Goal: Check status: Check status

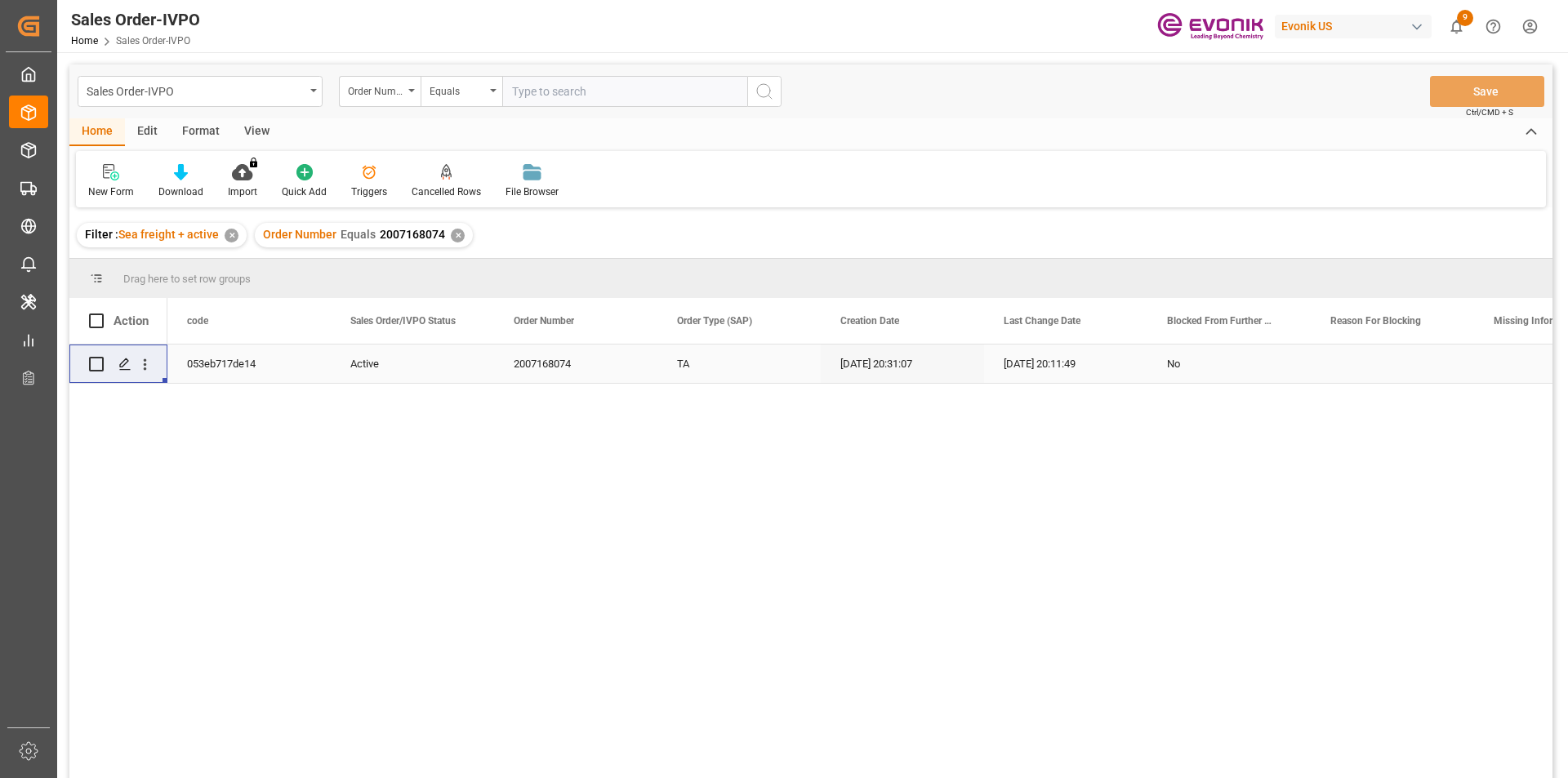
click at [457, 238] on div "✕" at bounding box center [457, 236] width 13 height 13
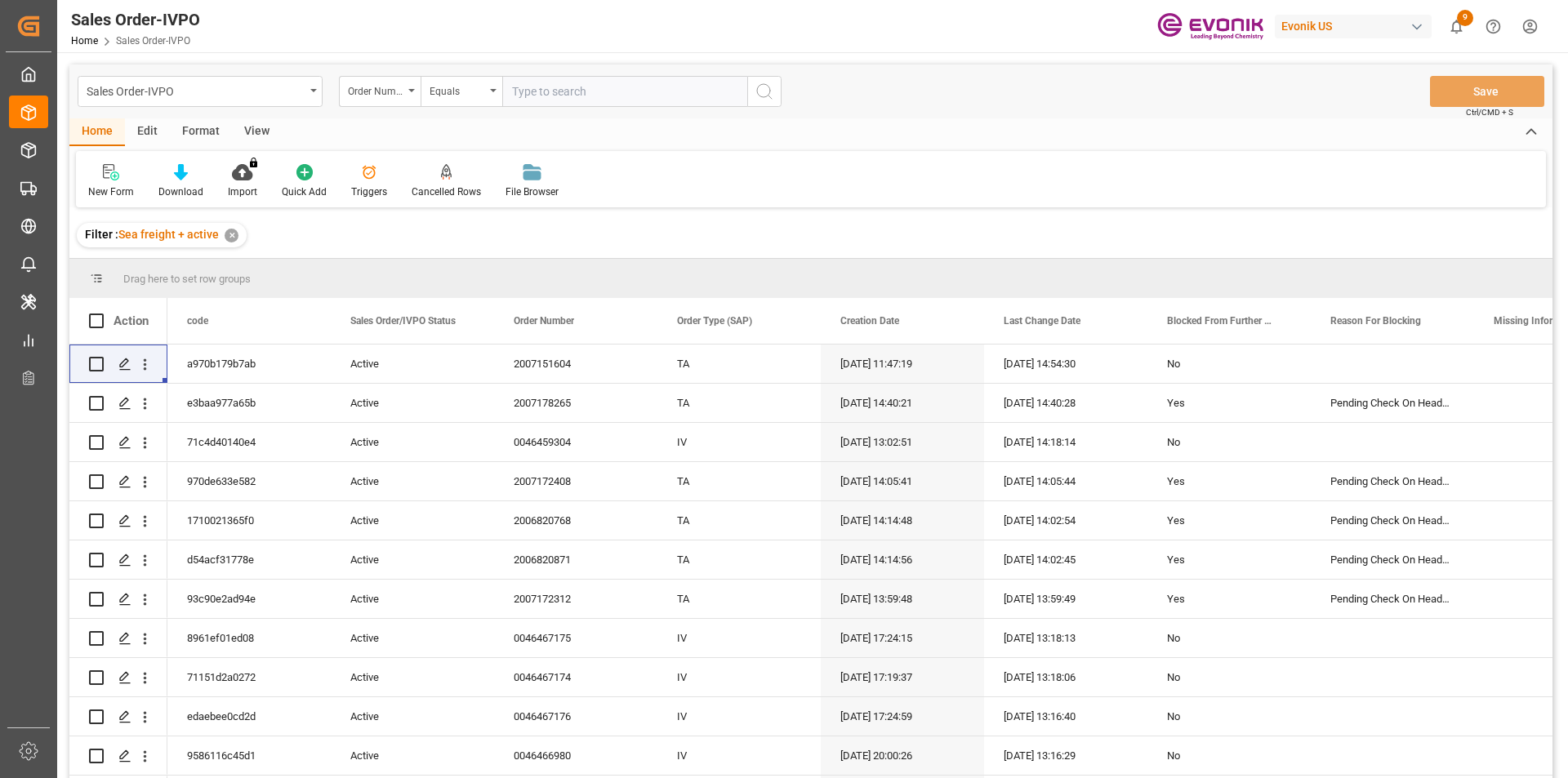
click at [616, 89] on input "text" at bounding box center [624, 91] width 245 height 31
type input "2007109677"
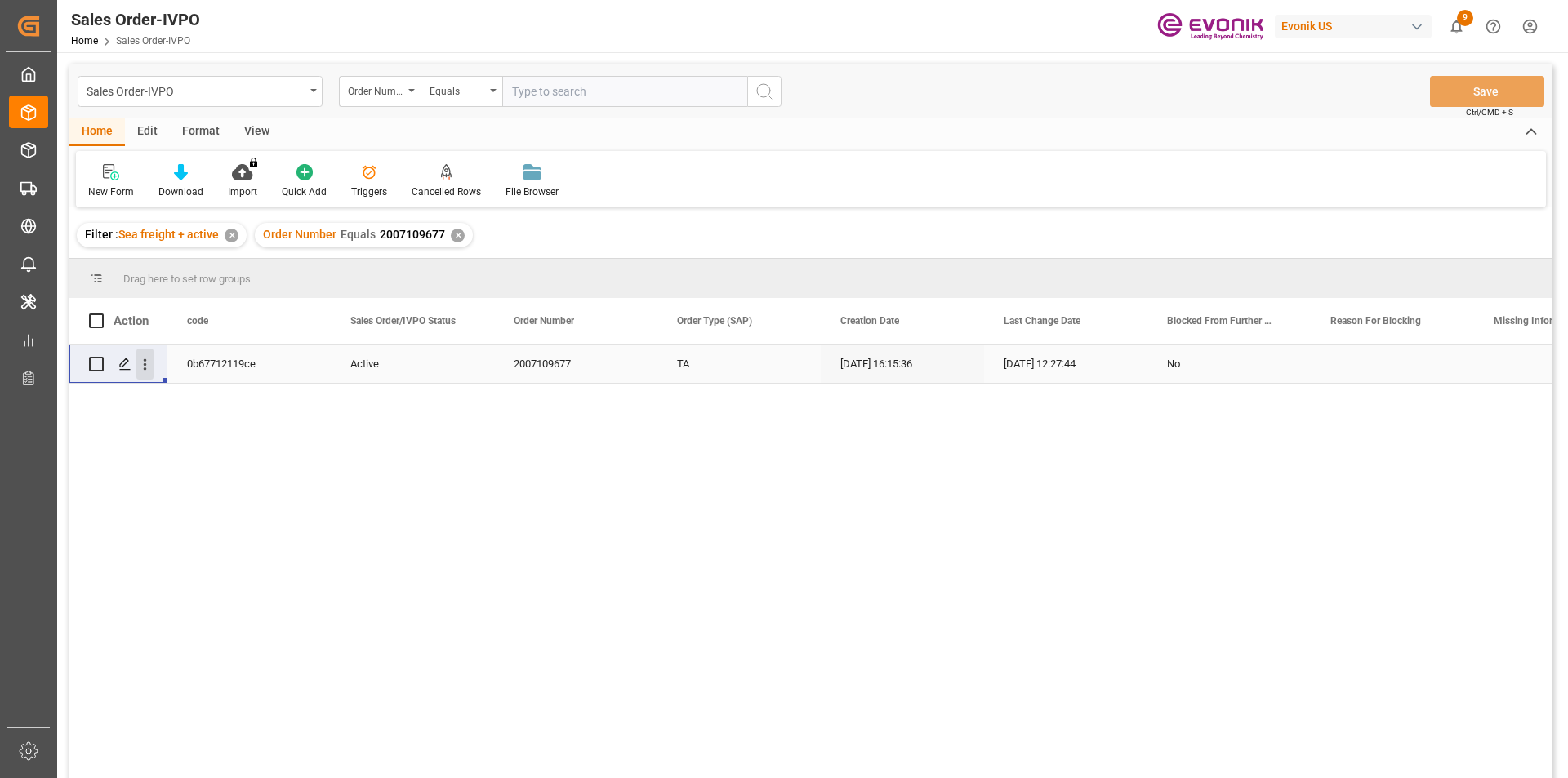
click at [152, 368] on icon "open menu" at bounding box center [145, 365] width 17 height 17
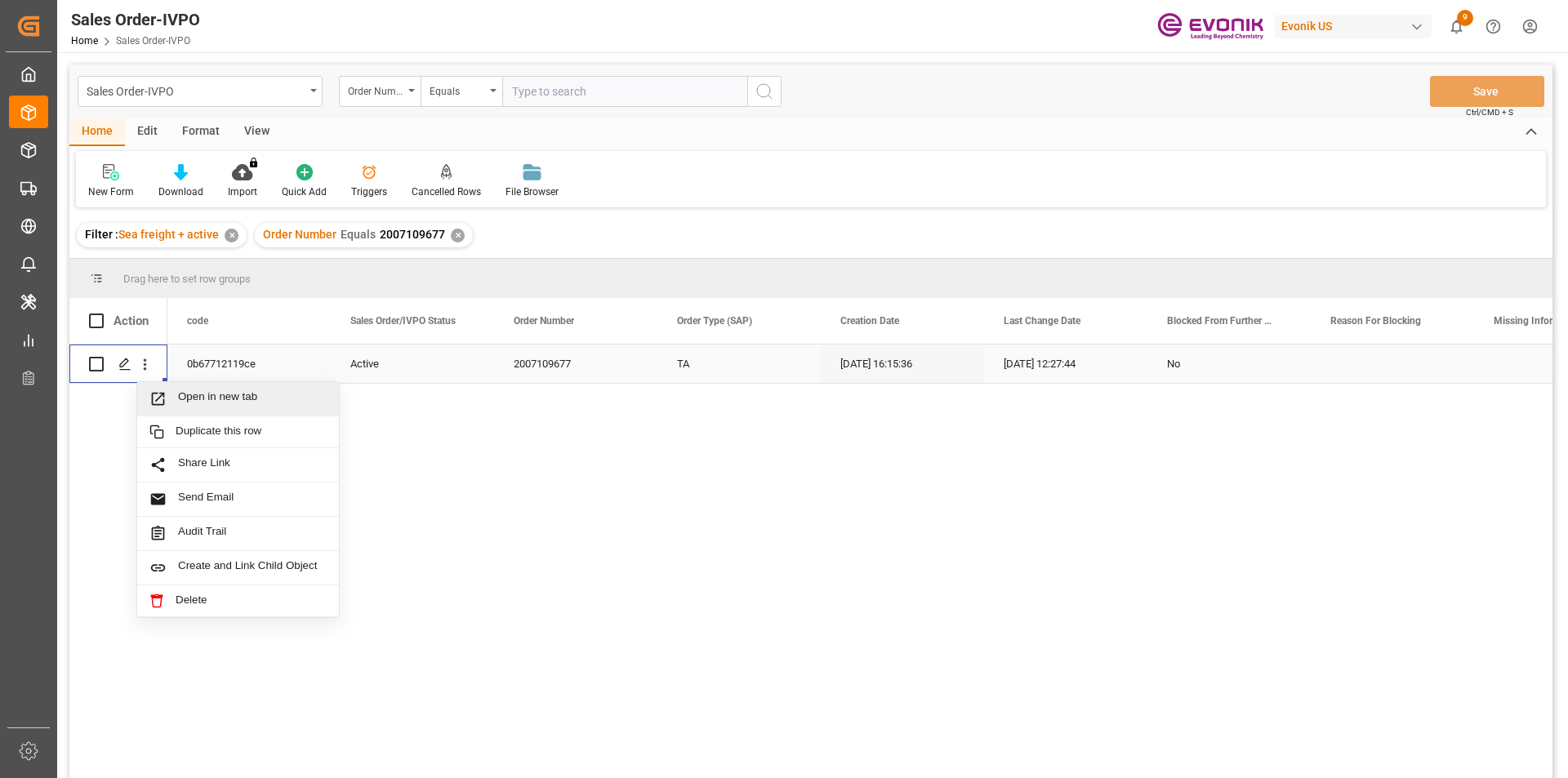
click at [251, 397] on span "Open in new tab" at bounding box center [252, 398] width 148 height 17
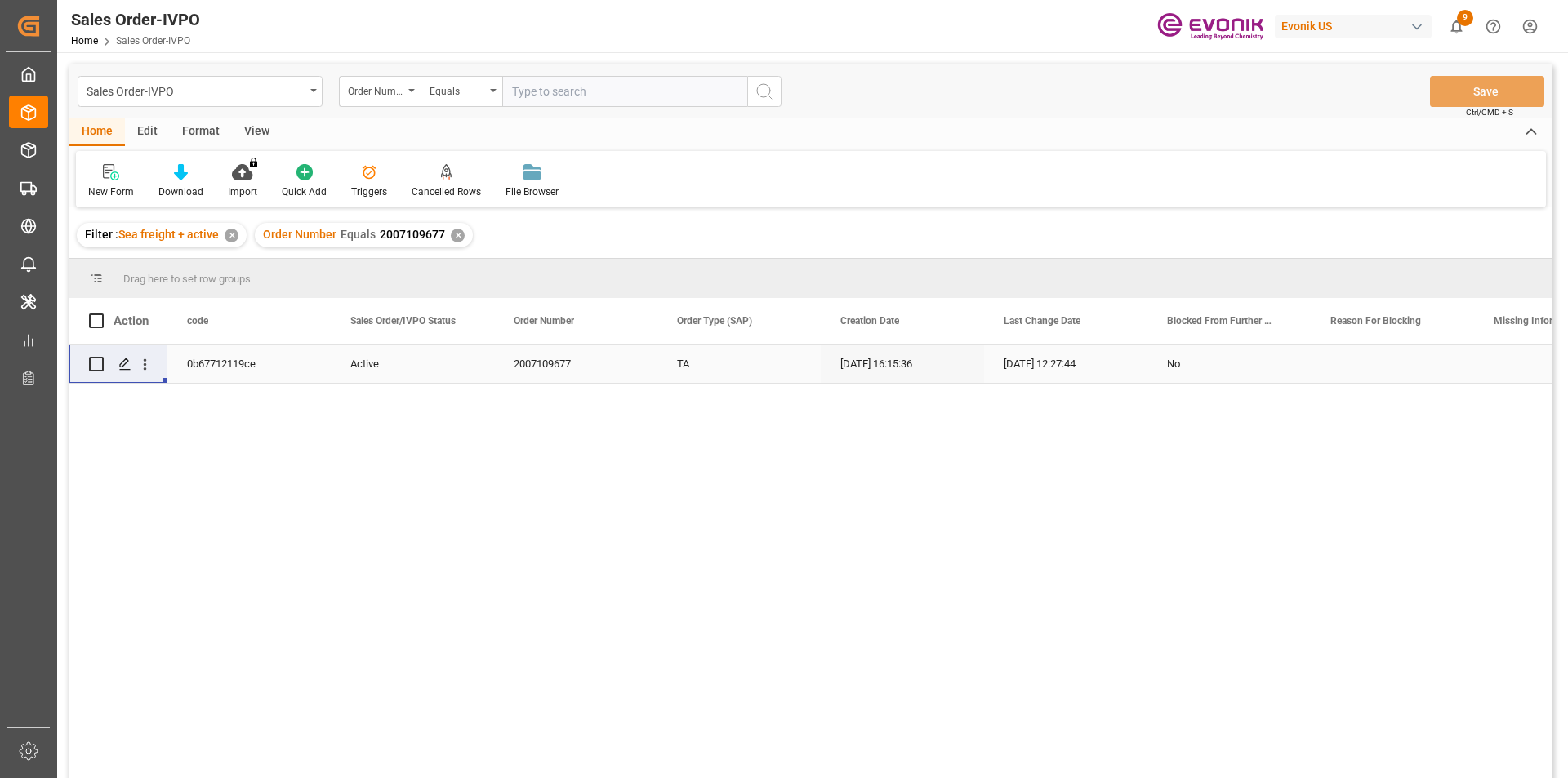
click at [451, 234] on div "✕" at bounding box center [457, 236] width 13 height 13
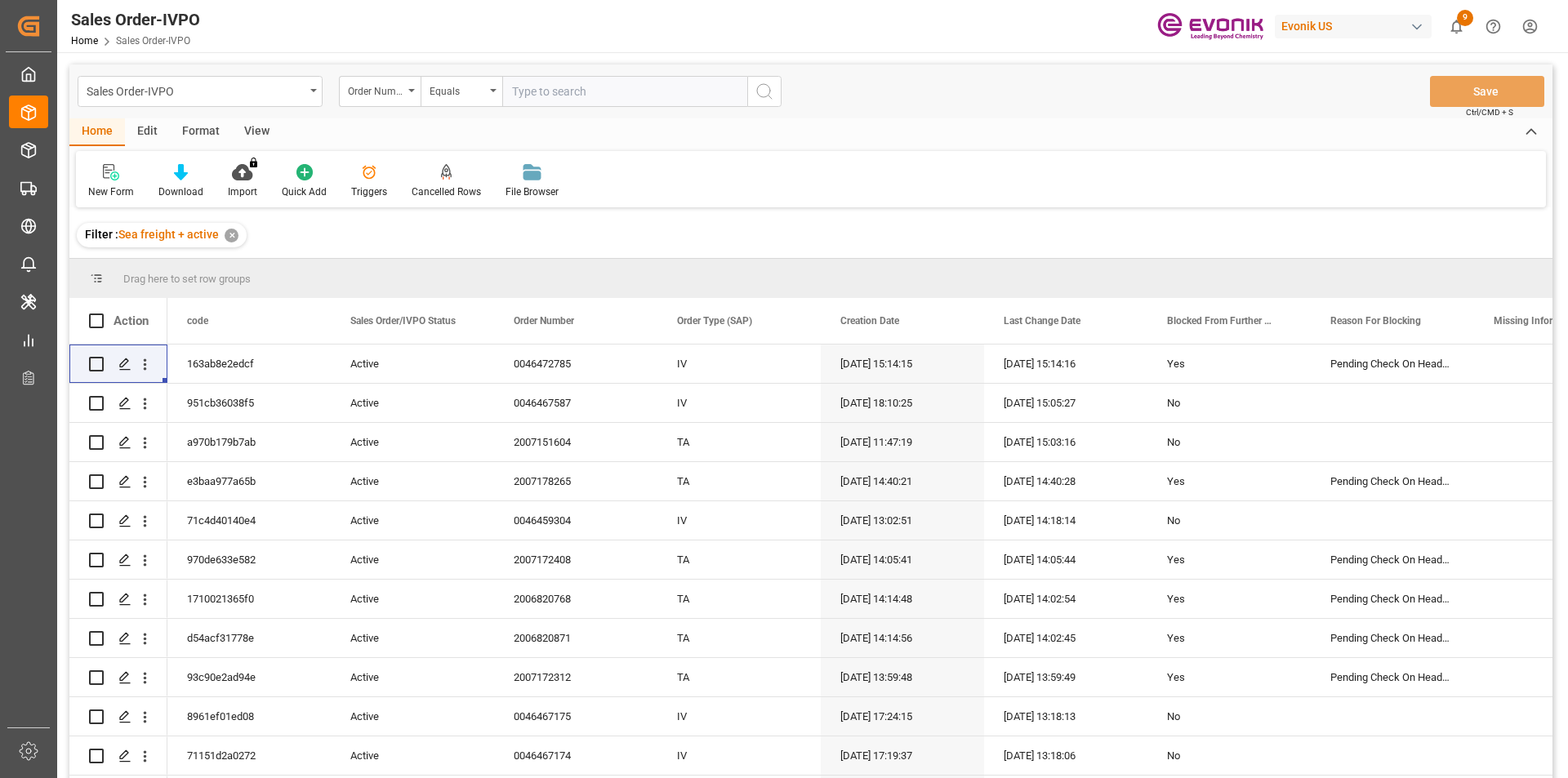
click at [578, 96] on input "text" at bounding box center [624, 91] width 245 height 31
paste input "2007059061"
type input "2007059061"
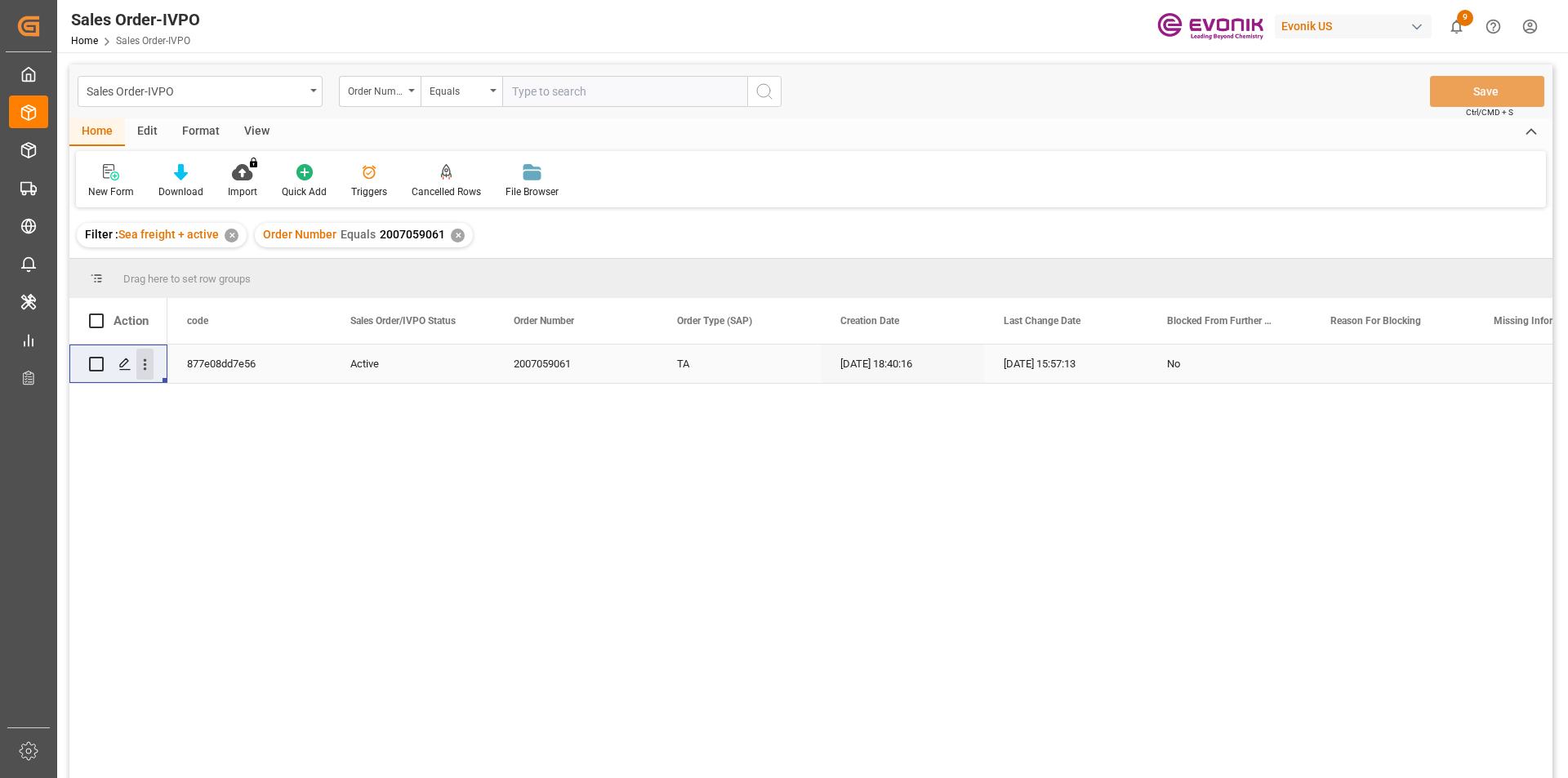
click at [148, 366] on icon "open menu" at bounding box center [145, 365] width 17 height 17
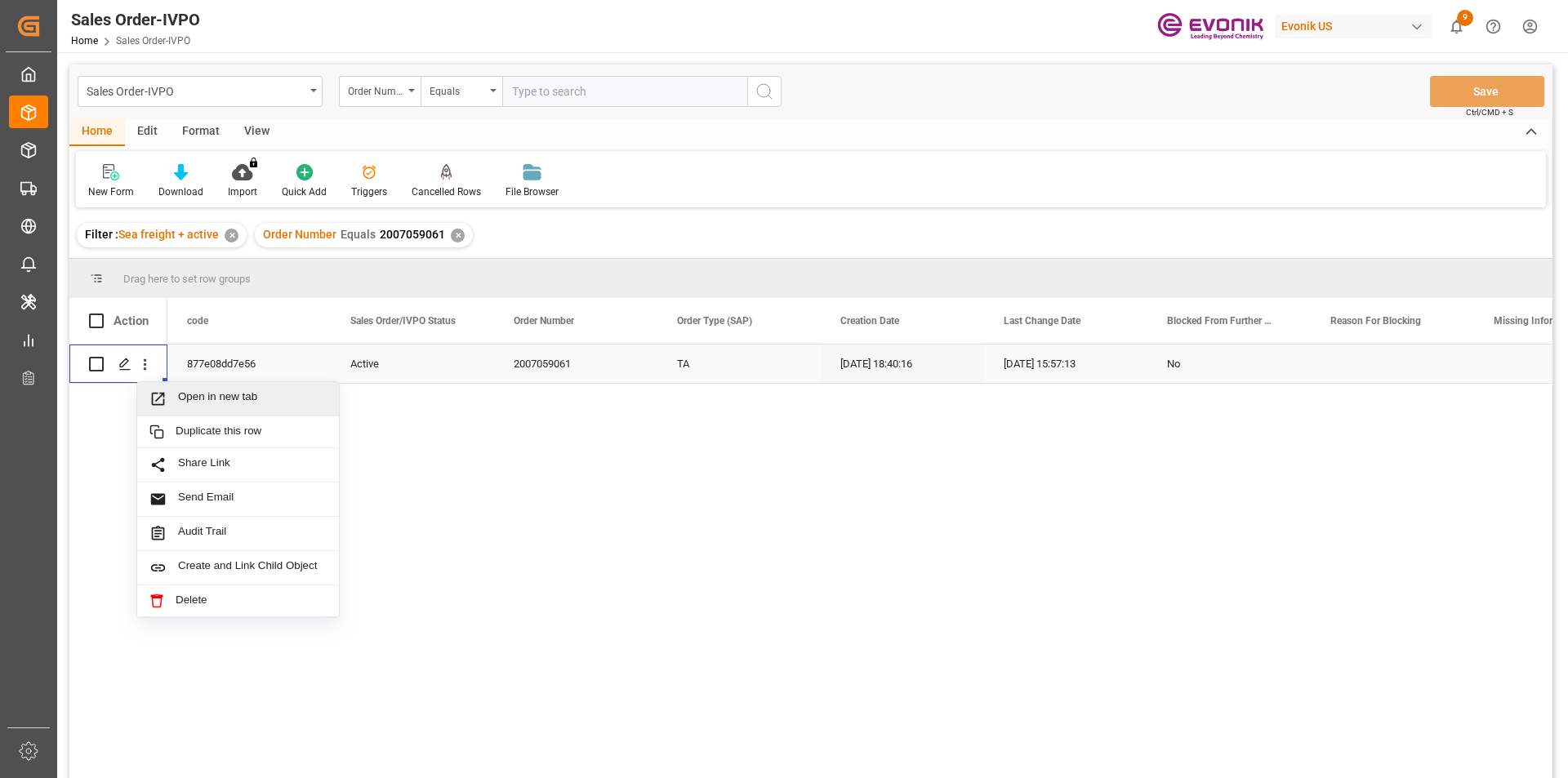
click at [261, 405] on span "Open in new tab" at bounding box center [252, 398] width 148 height 17
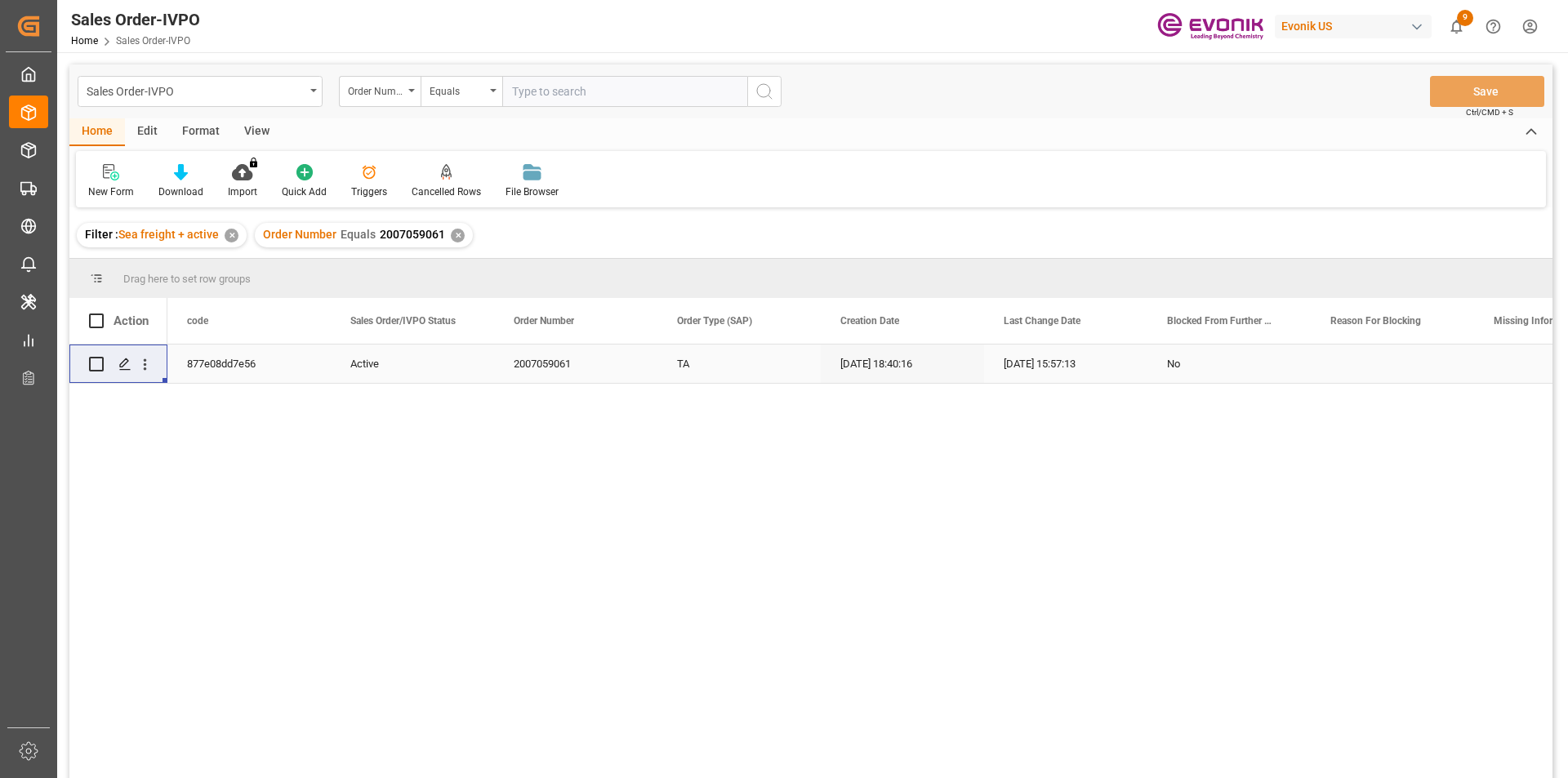
click at [461, 237] on div "Order Number Equals 2007059061 ✕" at bounding box center [364, 235] width 218 height 24
click at [454, 237] on div "✕" at bounding box center [457, 236] width 13 height 13
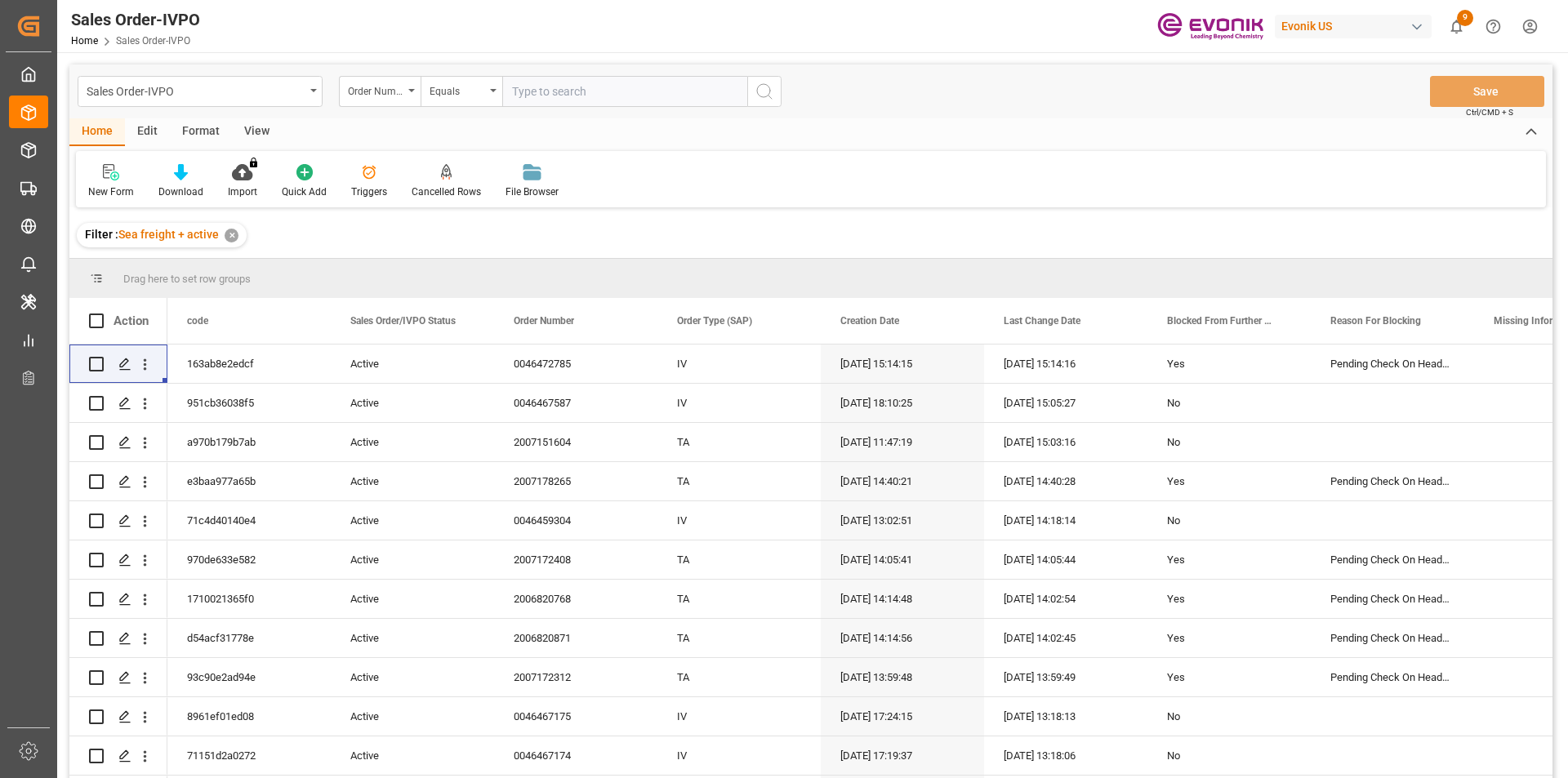
click at [563, 93] on input "text" at bounding box center [624, 91] width 245 height 31
paste input "0046436155"
type input "0046436155"
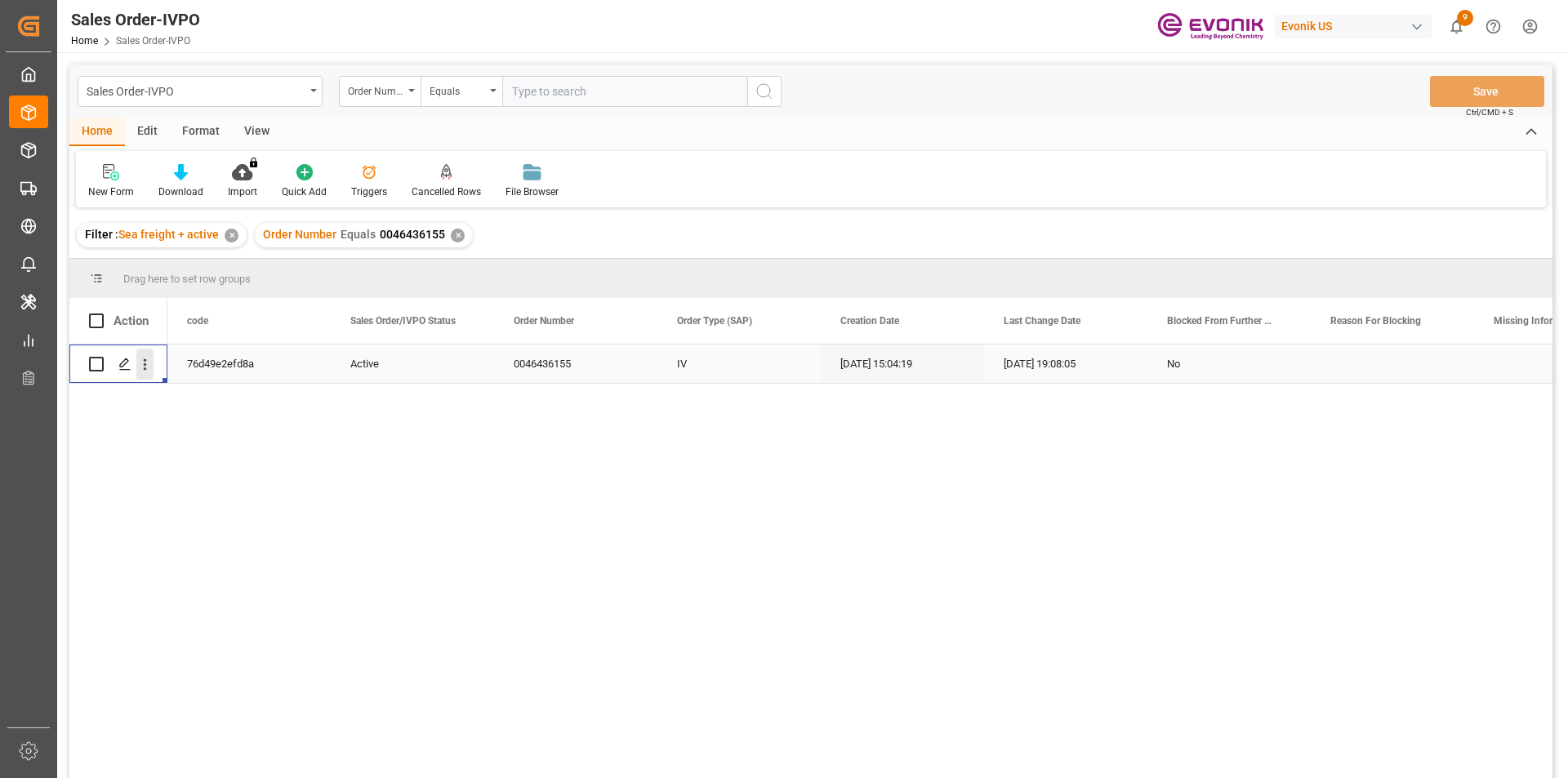
click at [143, 370] on icon "open menu" at bounding box center [145, 365] width 17 height 17
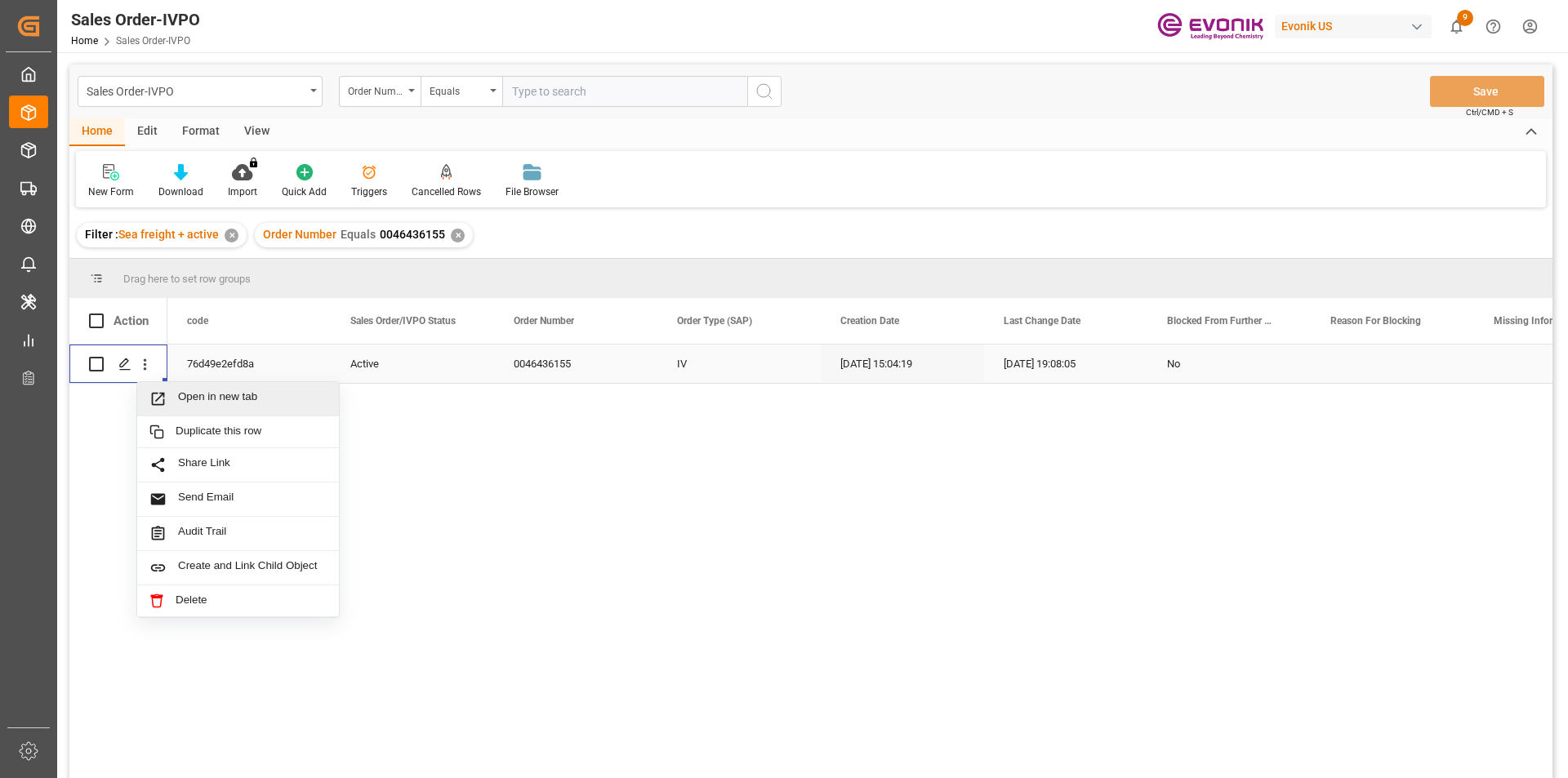
click at [242, 403] on span "Open in new tab" at bounding box center [252, 398] width 148 height 17
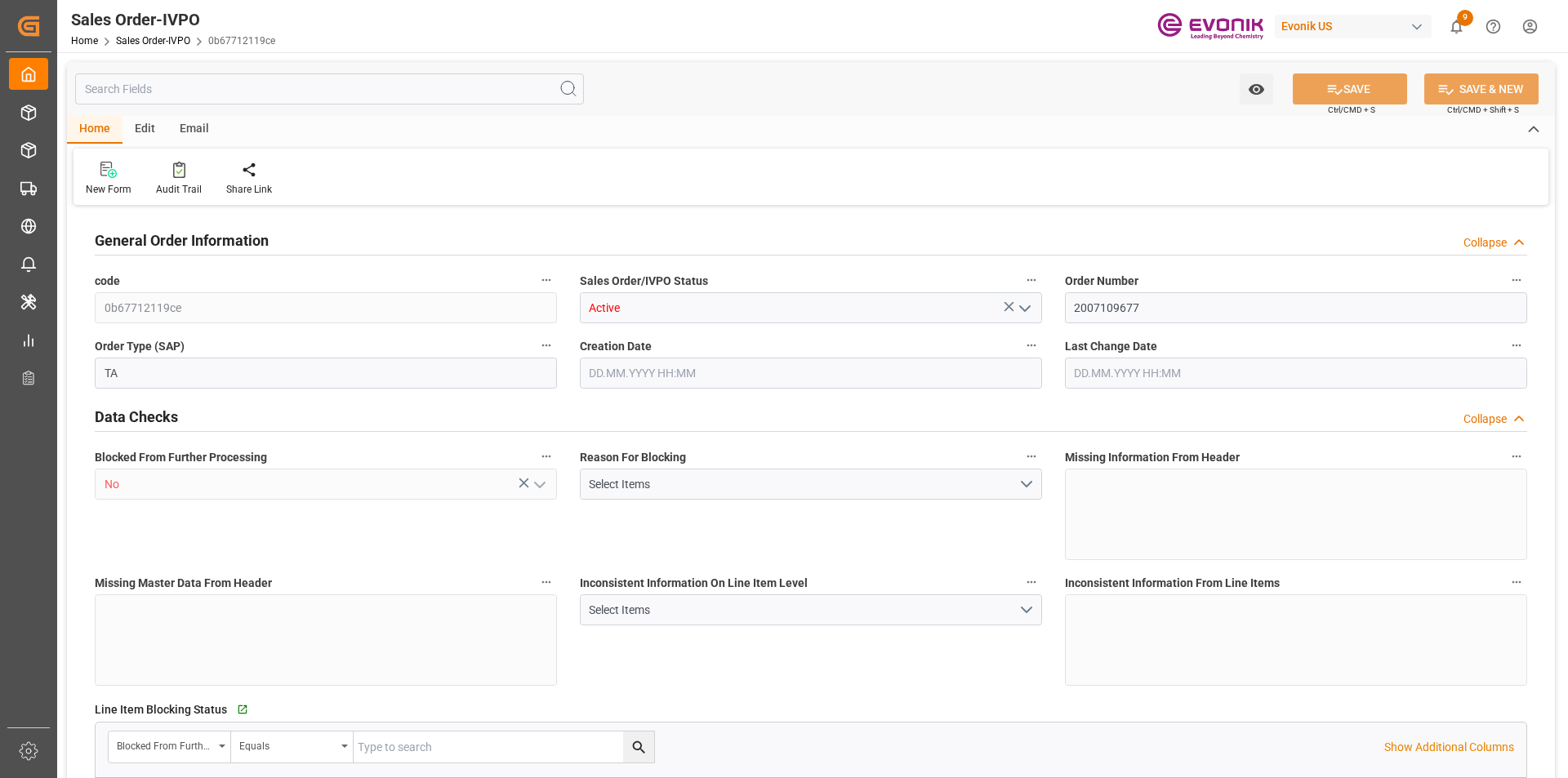
type input "AUFRE"
type input "0"
type input "1"
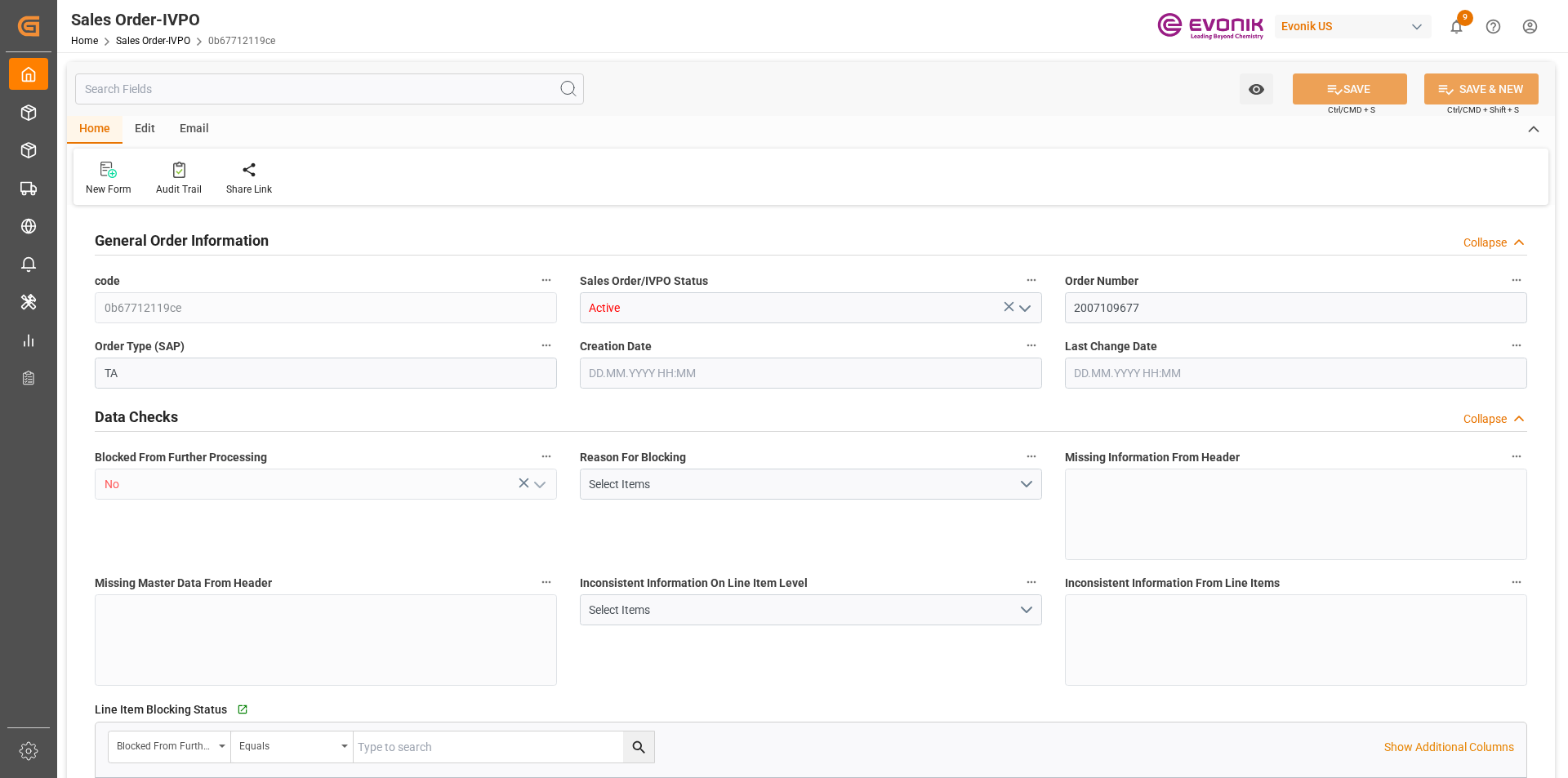
type input "15504"
type input "24.1474"
type input "17000"
type input "30"
type input "12.08.2025 16:15"
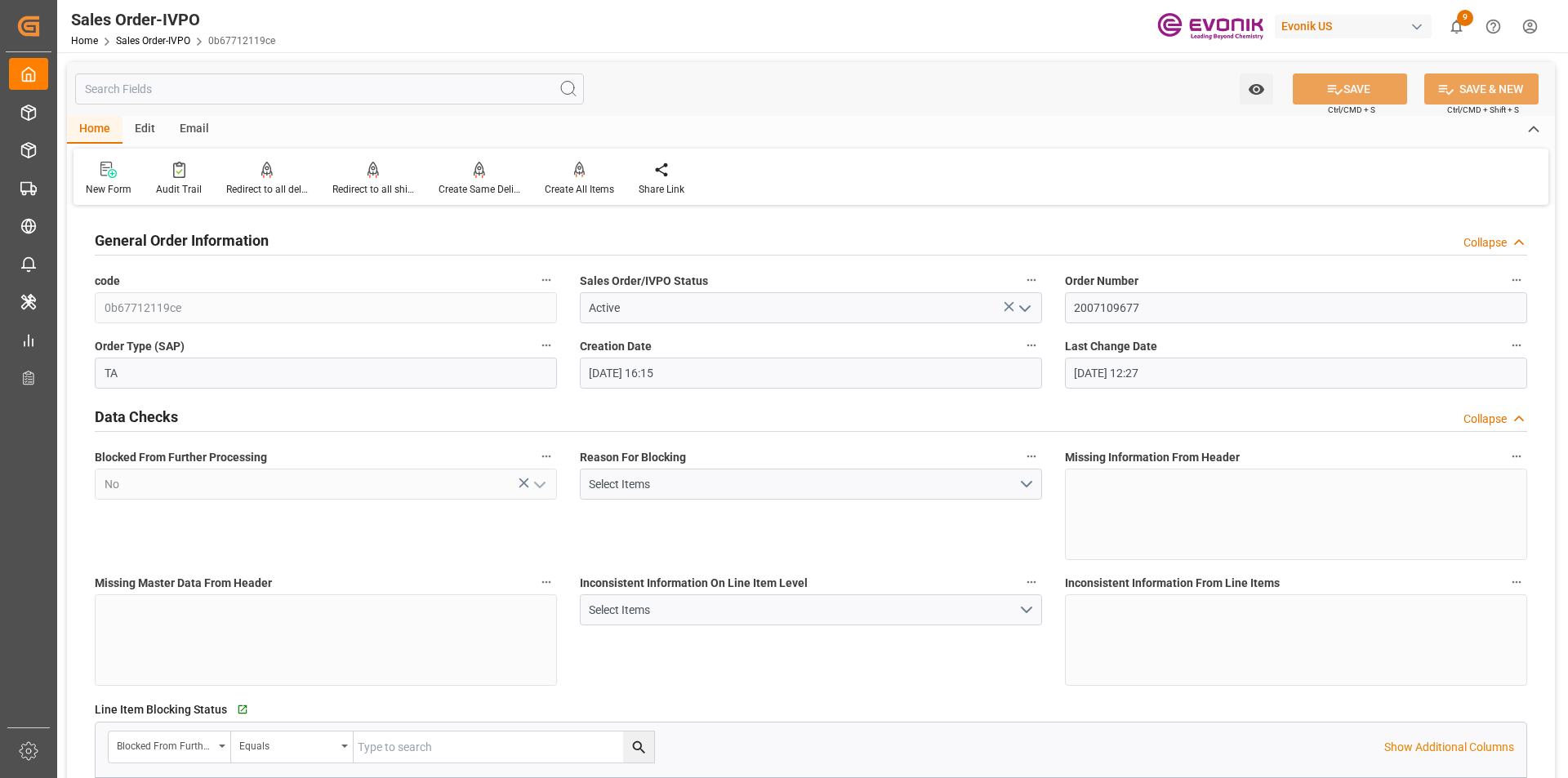
type input "22.08.2025 12:27"
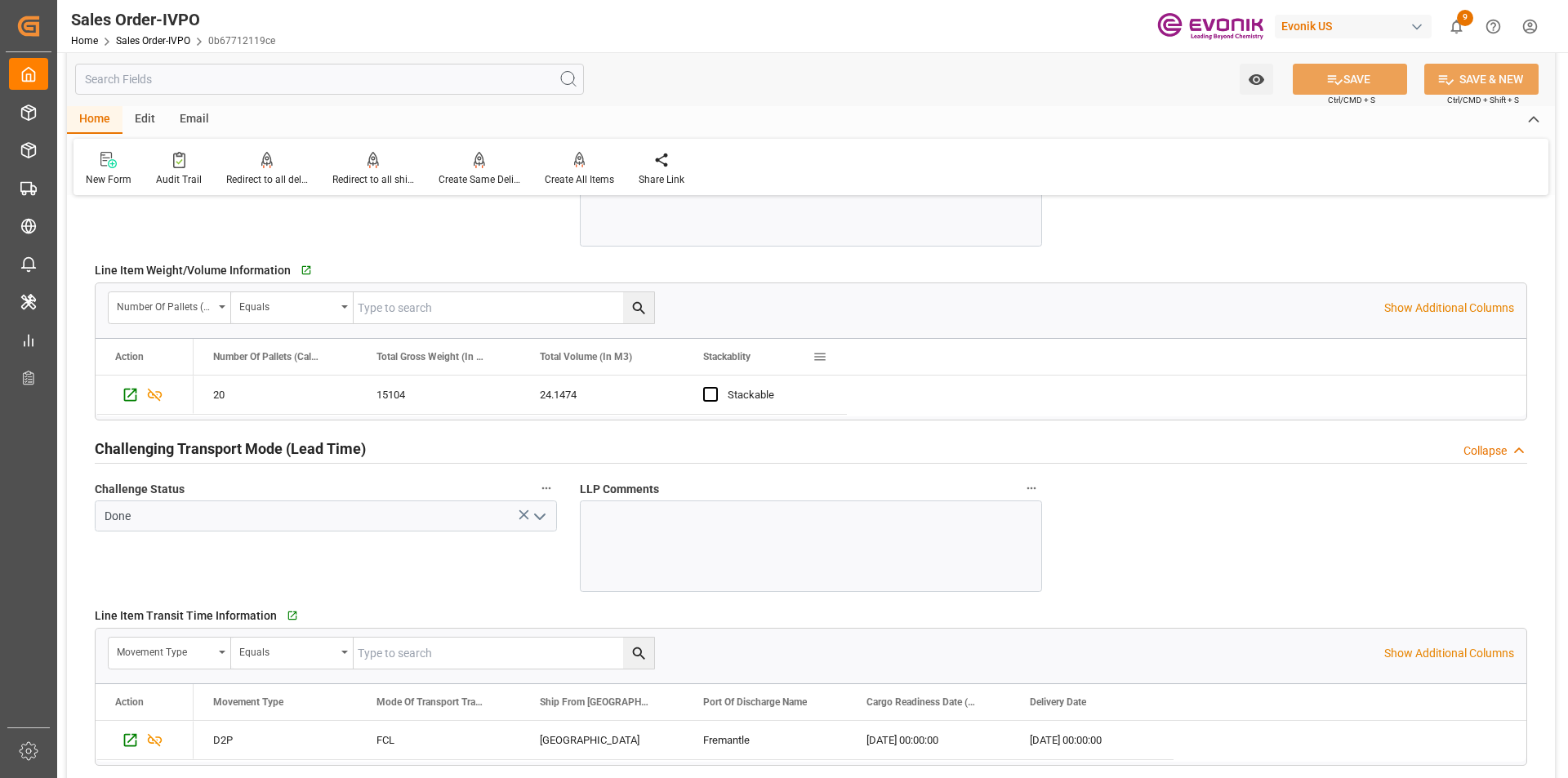
scroll to position [2531, 0]
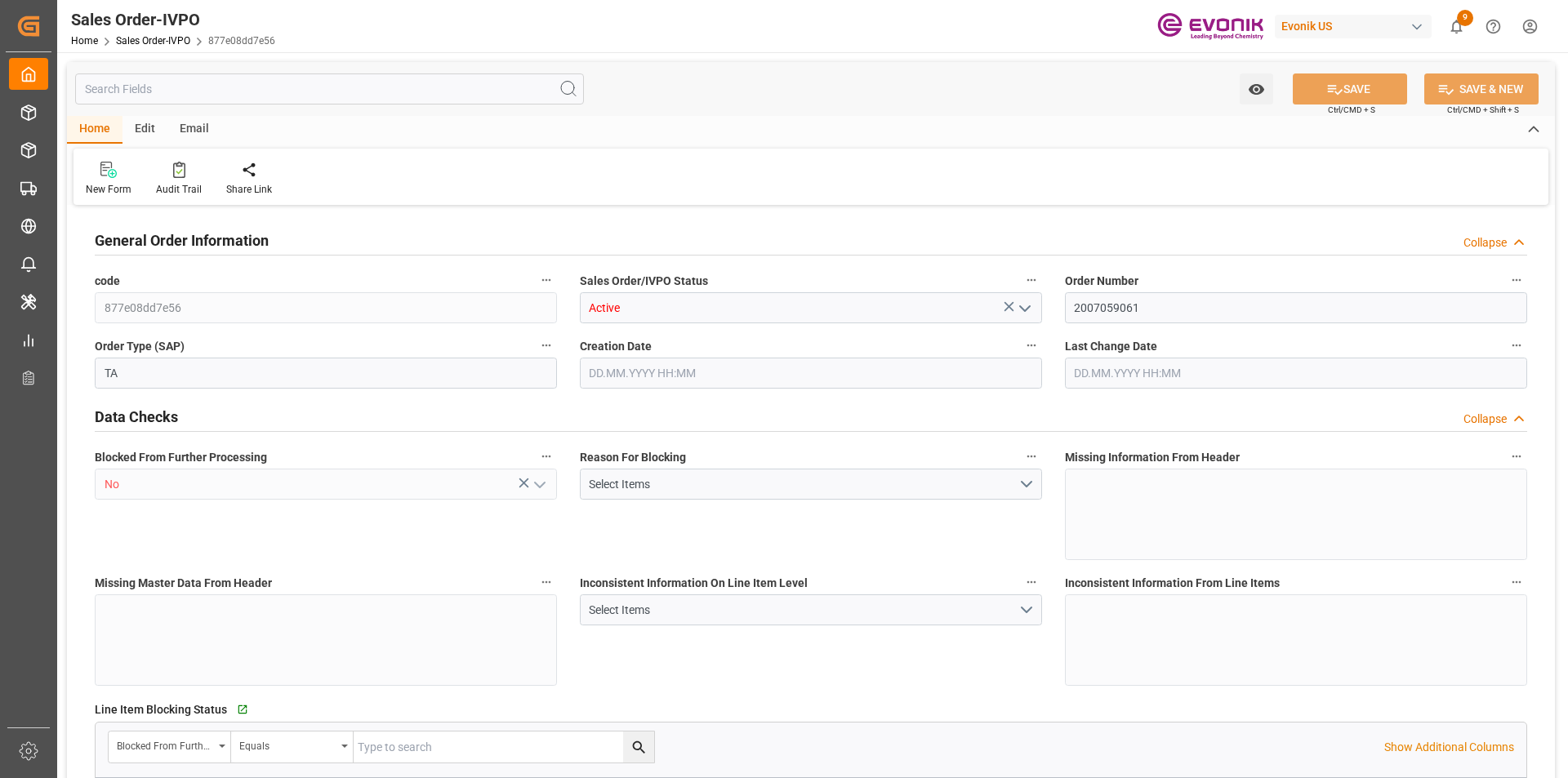
type input "AUMEL"
type input "0"
type input "1"
type input "4766"
type input "17.07.2025 18:40"
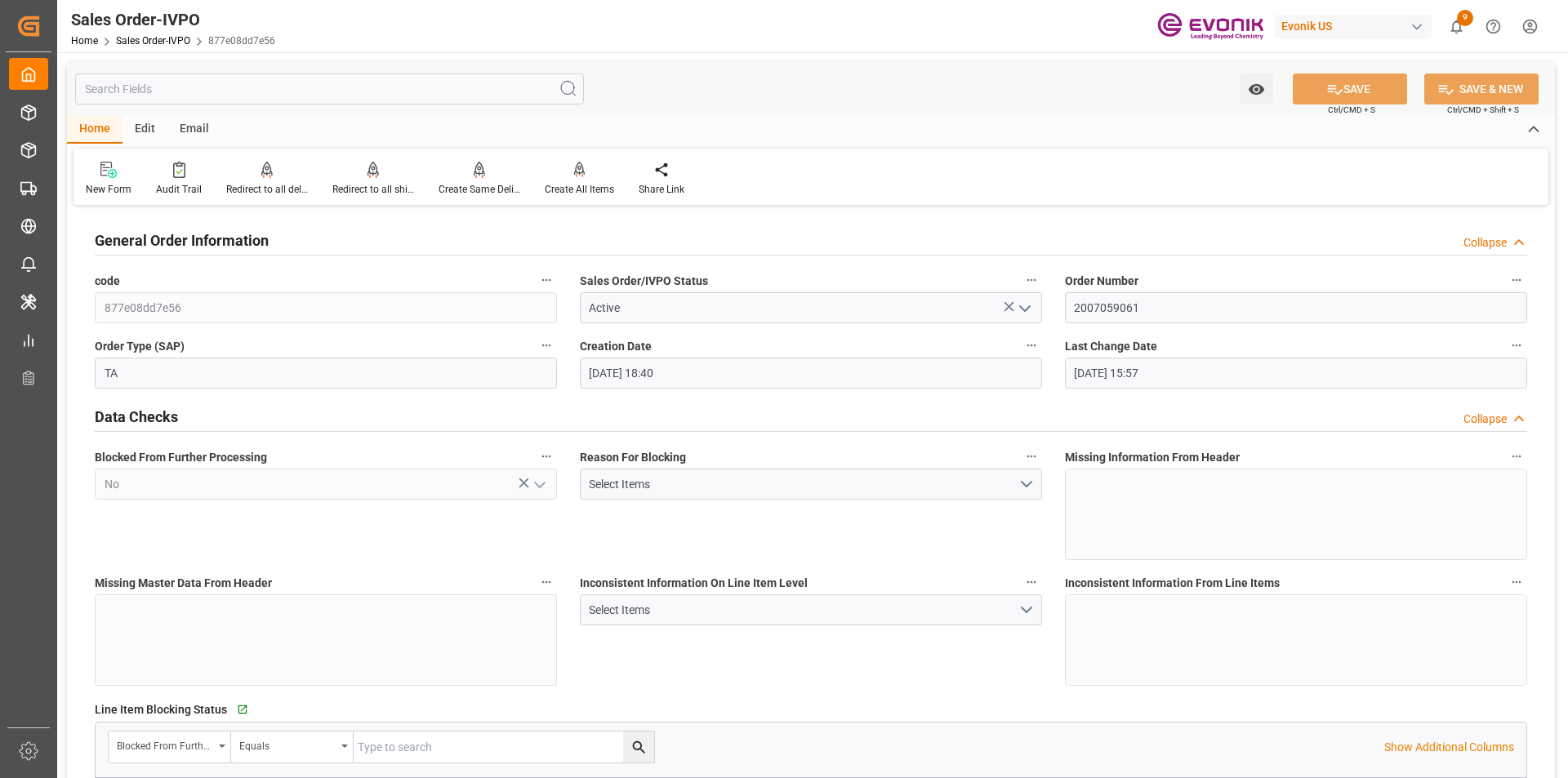
type input "30.07.2025 15:57"
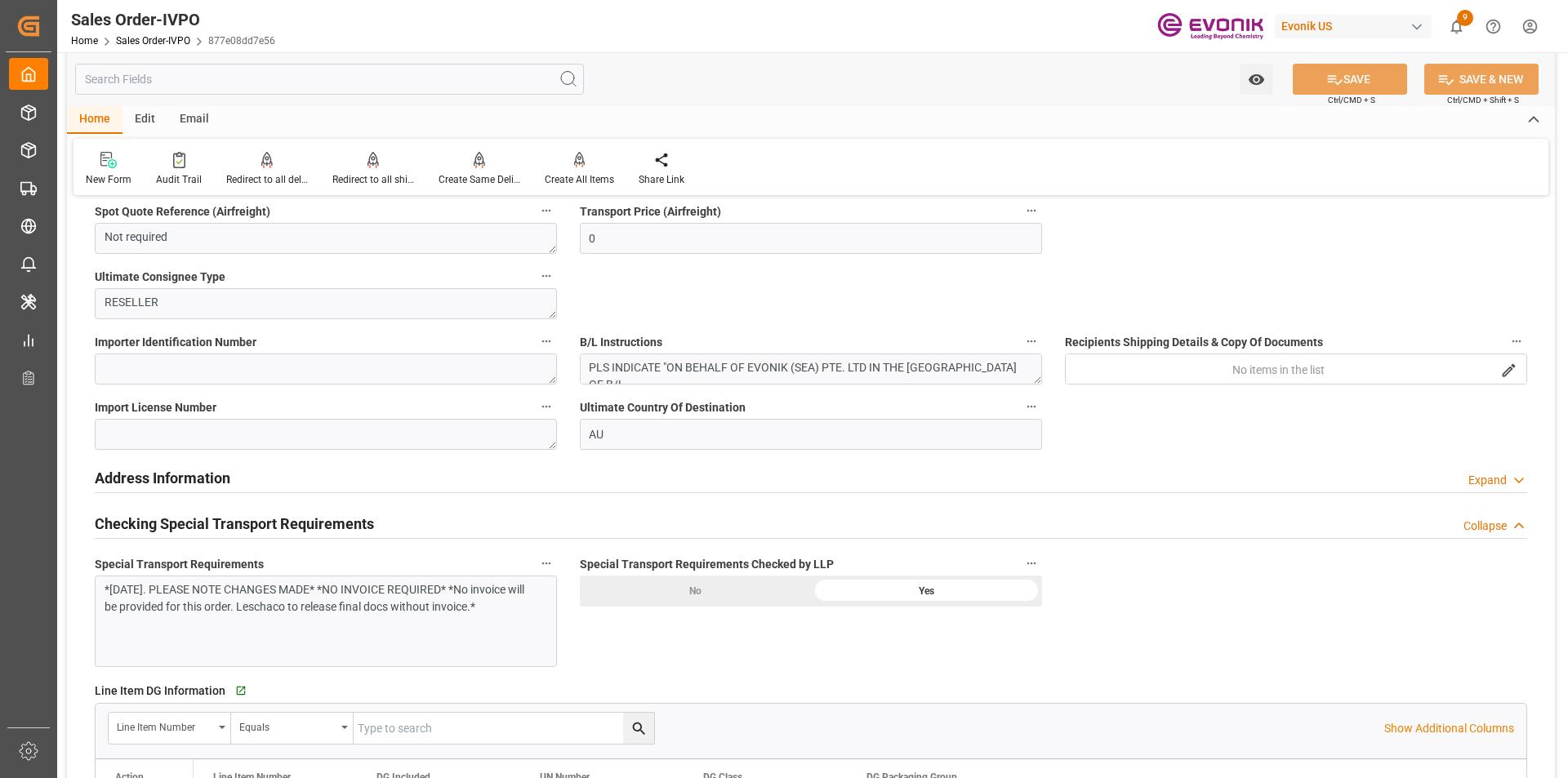
scroll to position [1959, 0]
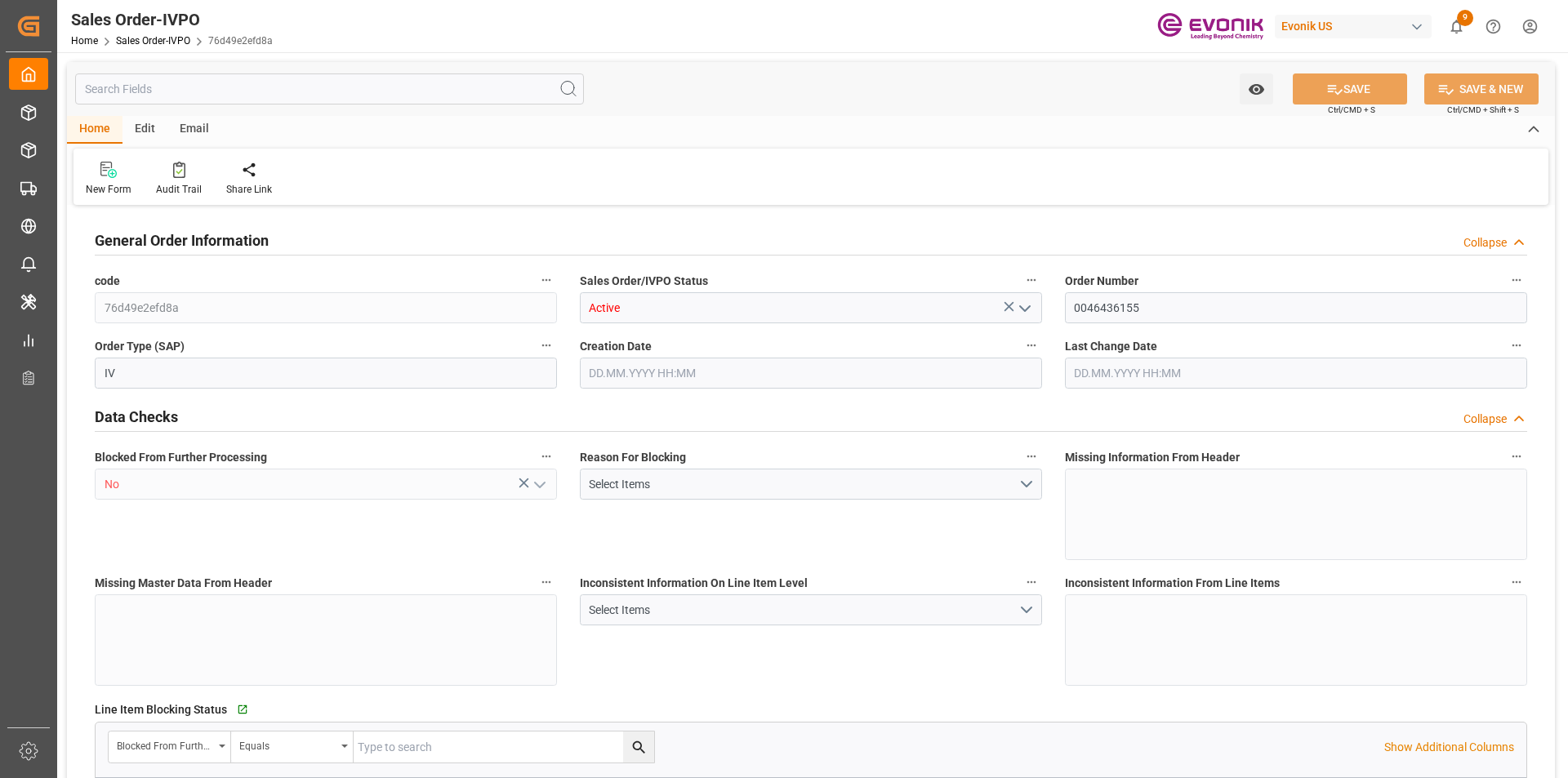
type input "ARBUE"
type input "0"
type input "1"
type input "2"
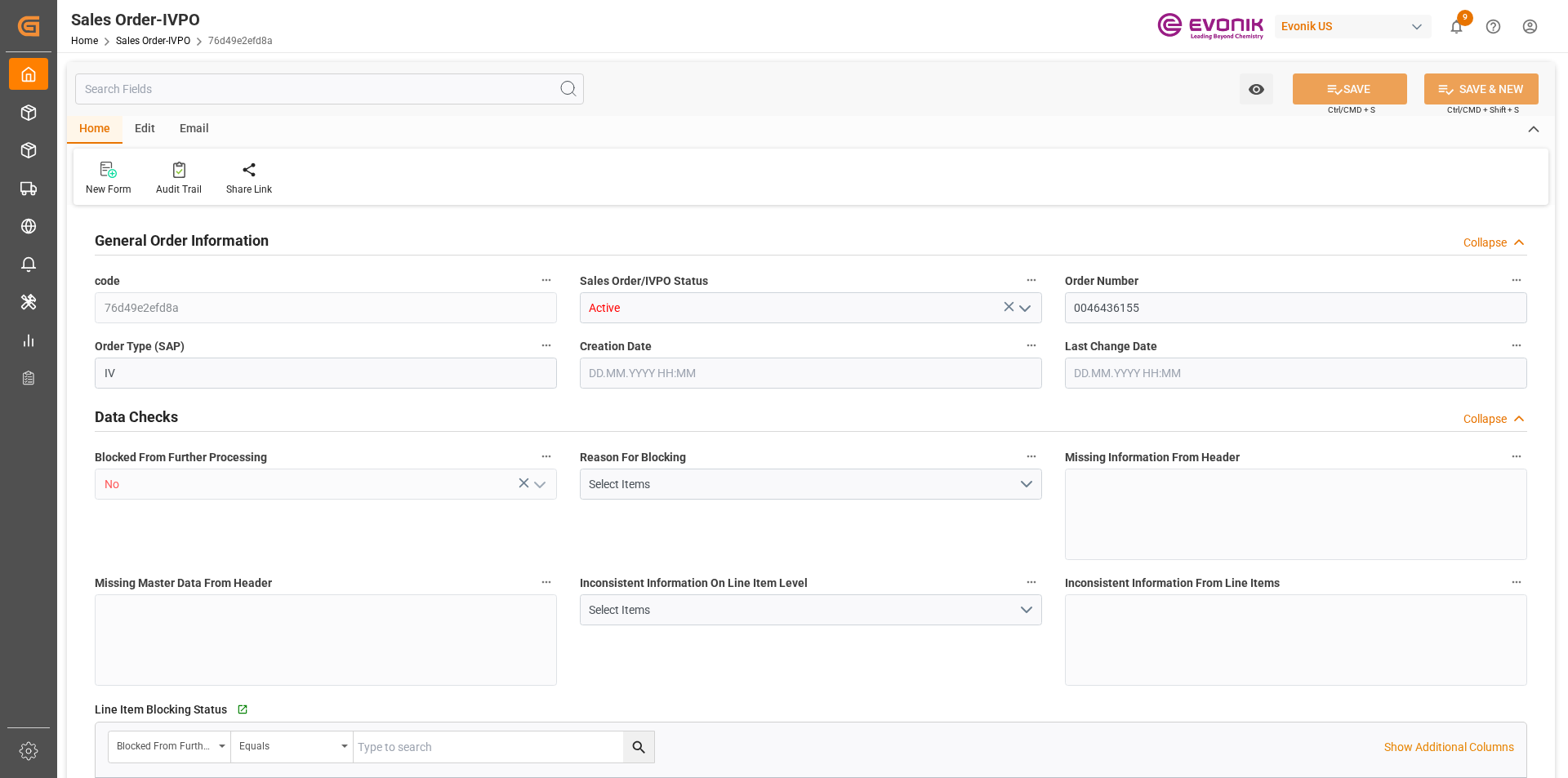
type input "19044"
type input "52.0768"
type input "17000"
type input "30"
type input "17.06.2025 15:04"
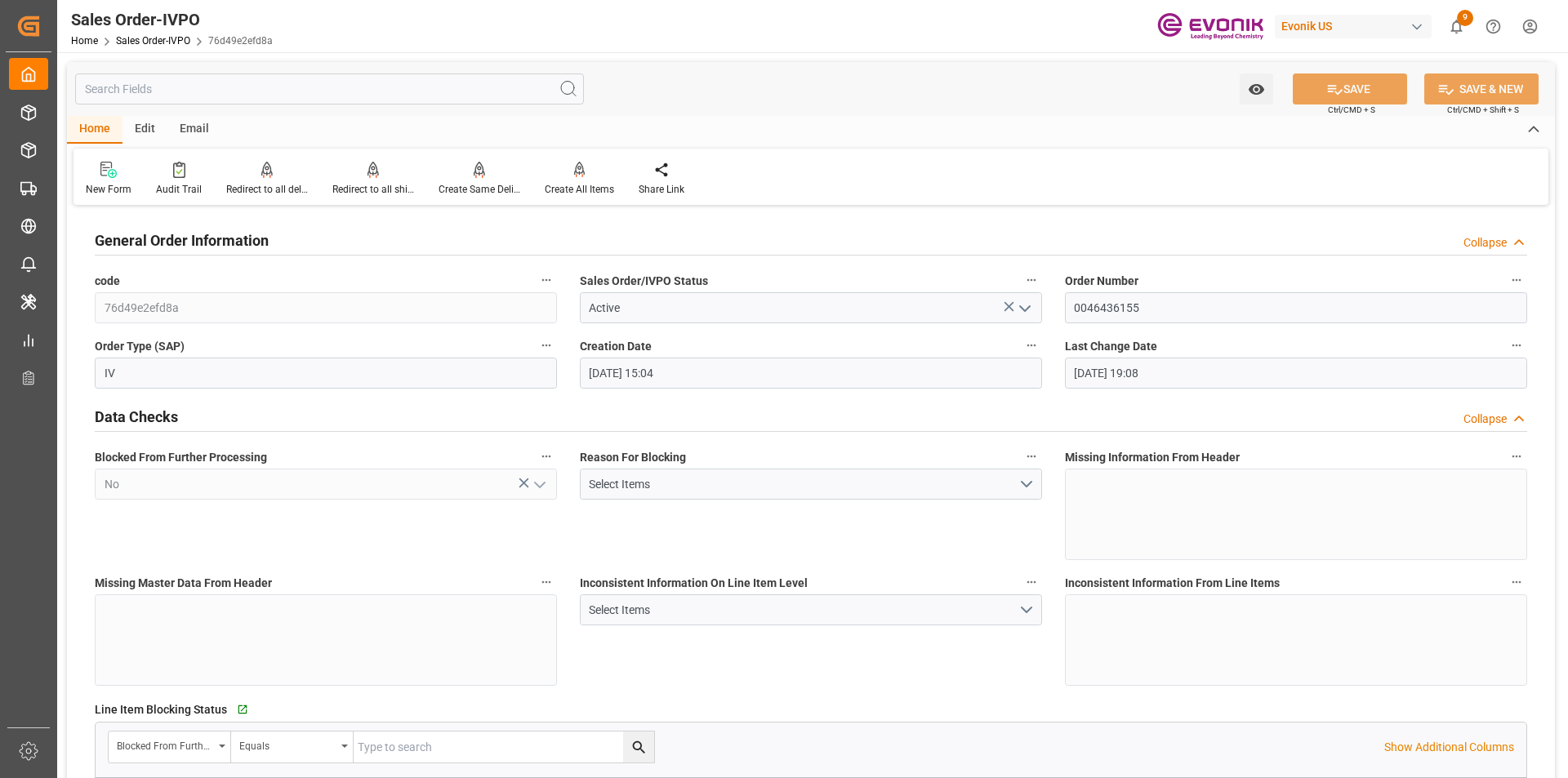
type input "29.07.2025 19:08"
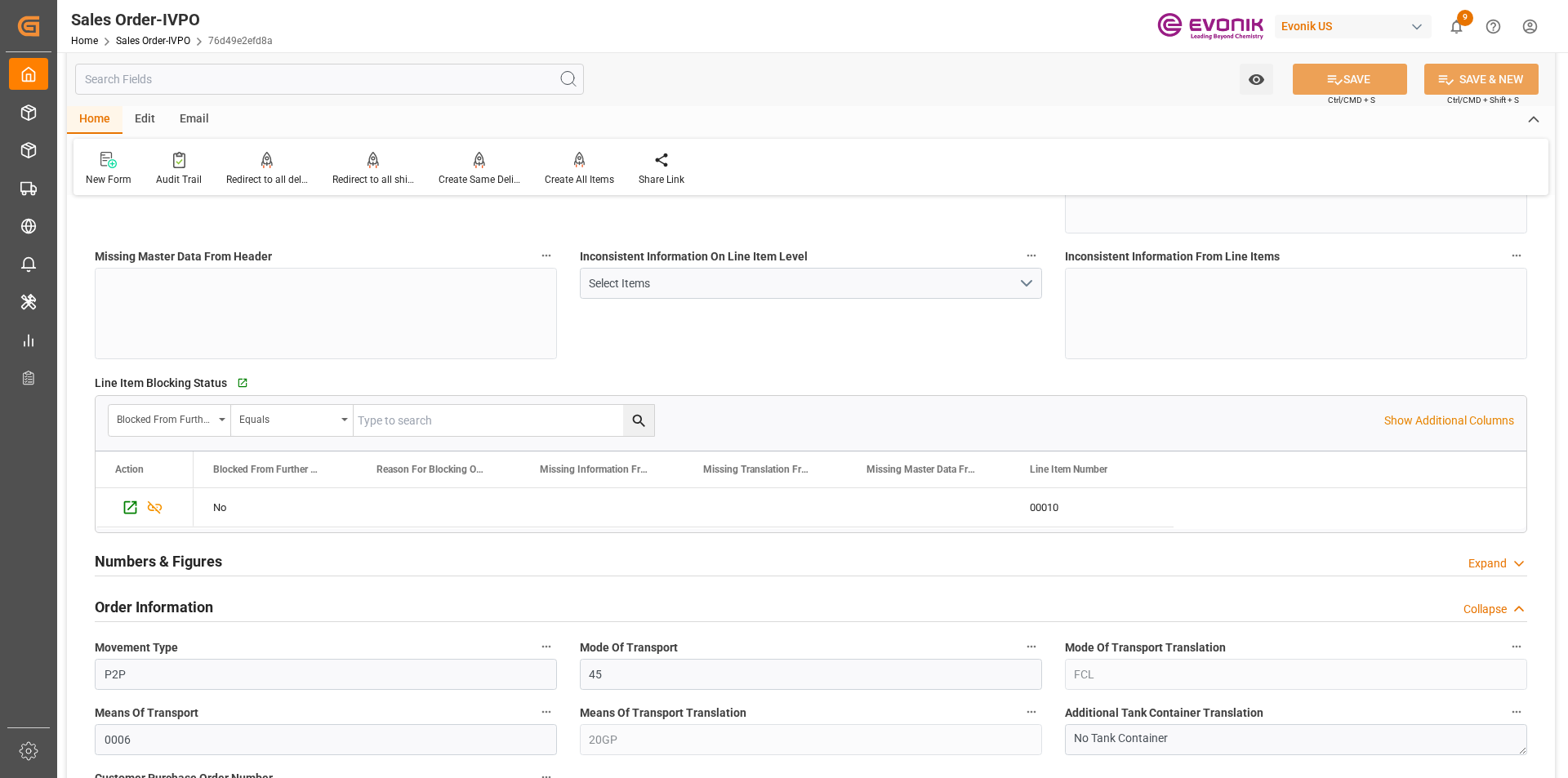
scroll to position [572, 0]
